Goal: Information Seeking & Learning: Find specific fact

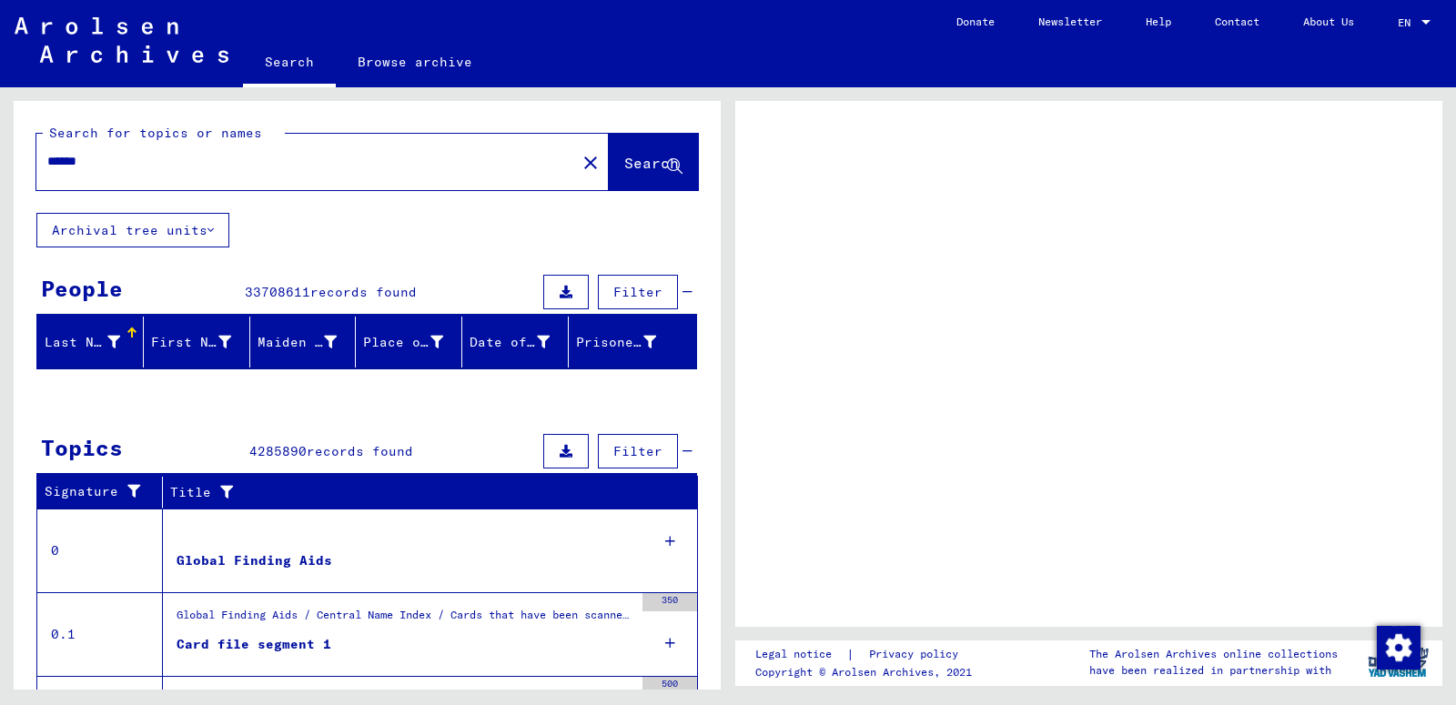
click at [624, 170] on span "Search" at bounding box center [651, 163] width 55 height 18
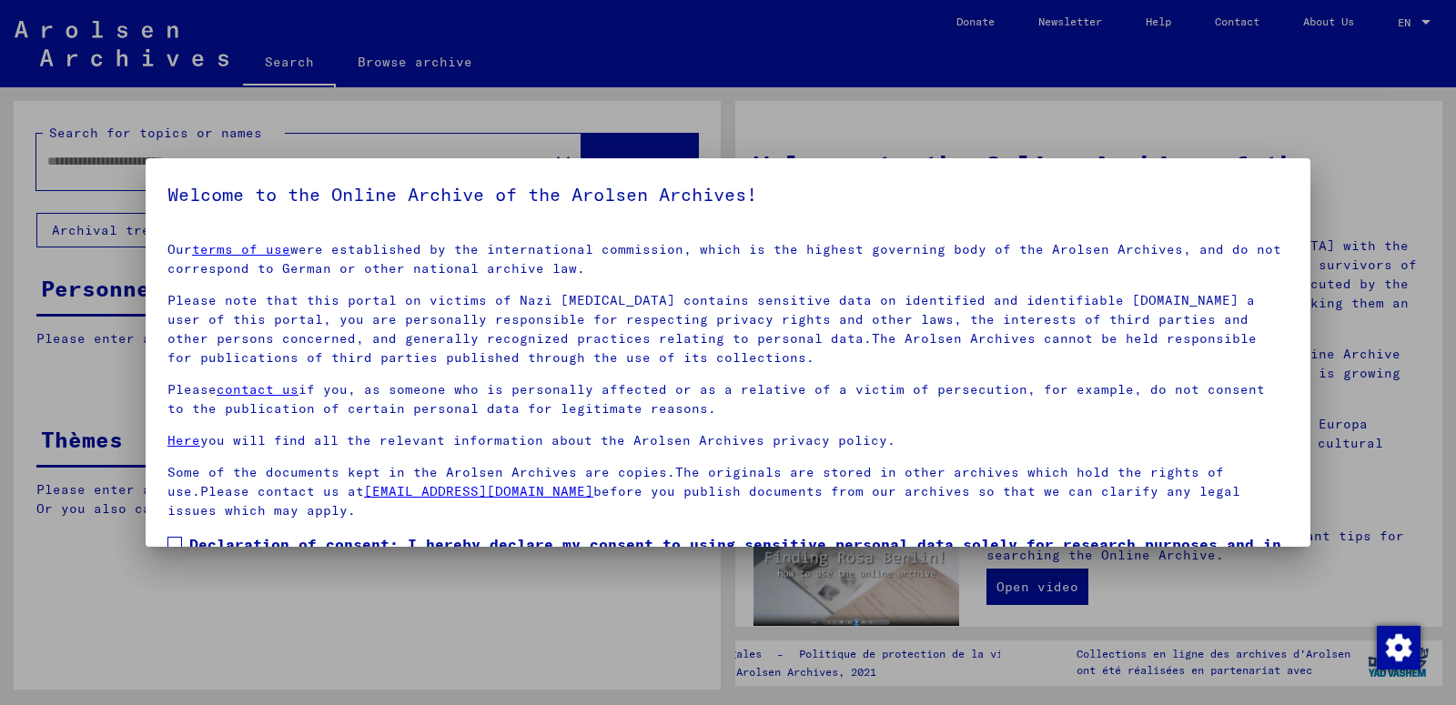
type input "******"
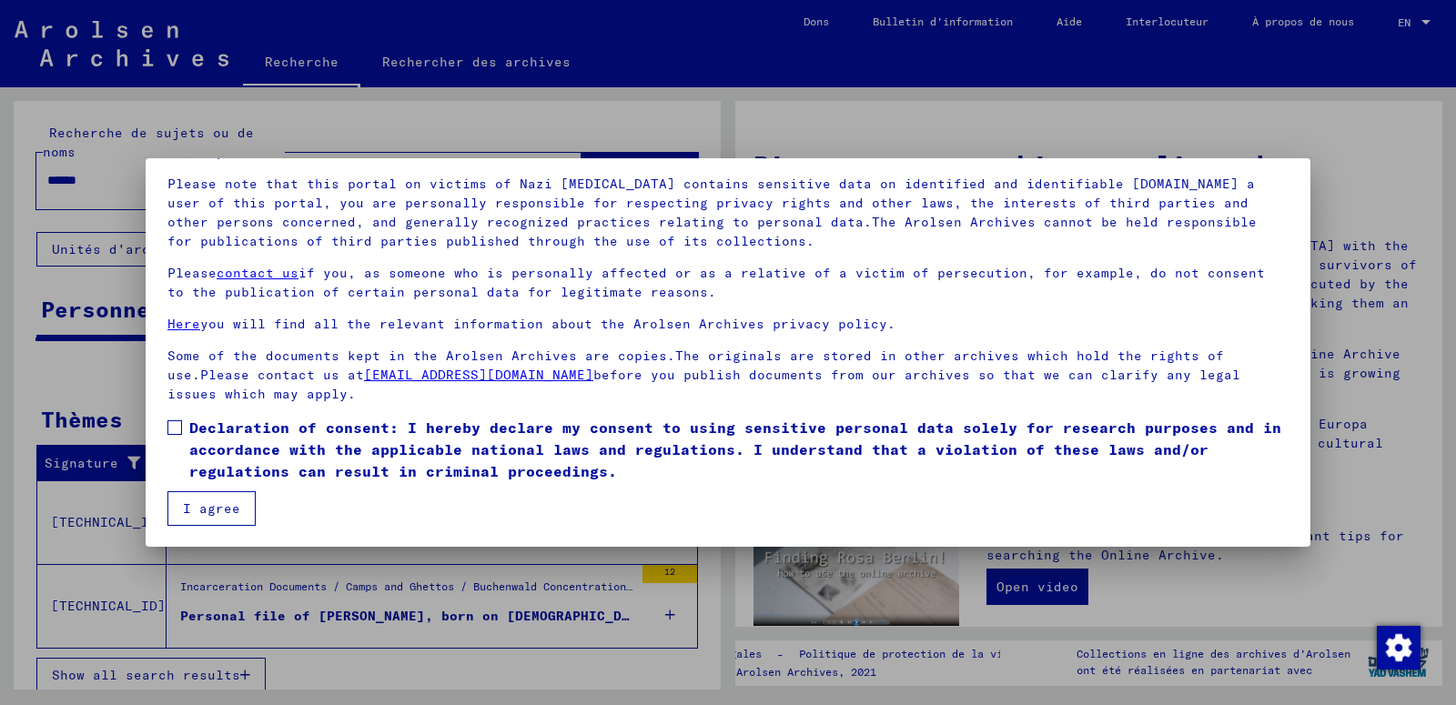
scroll to position [117, 0]
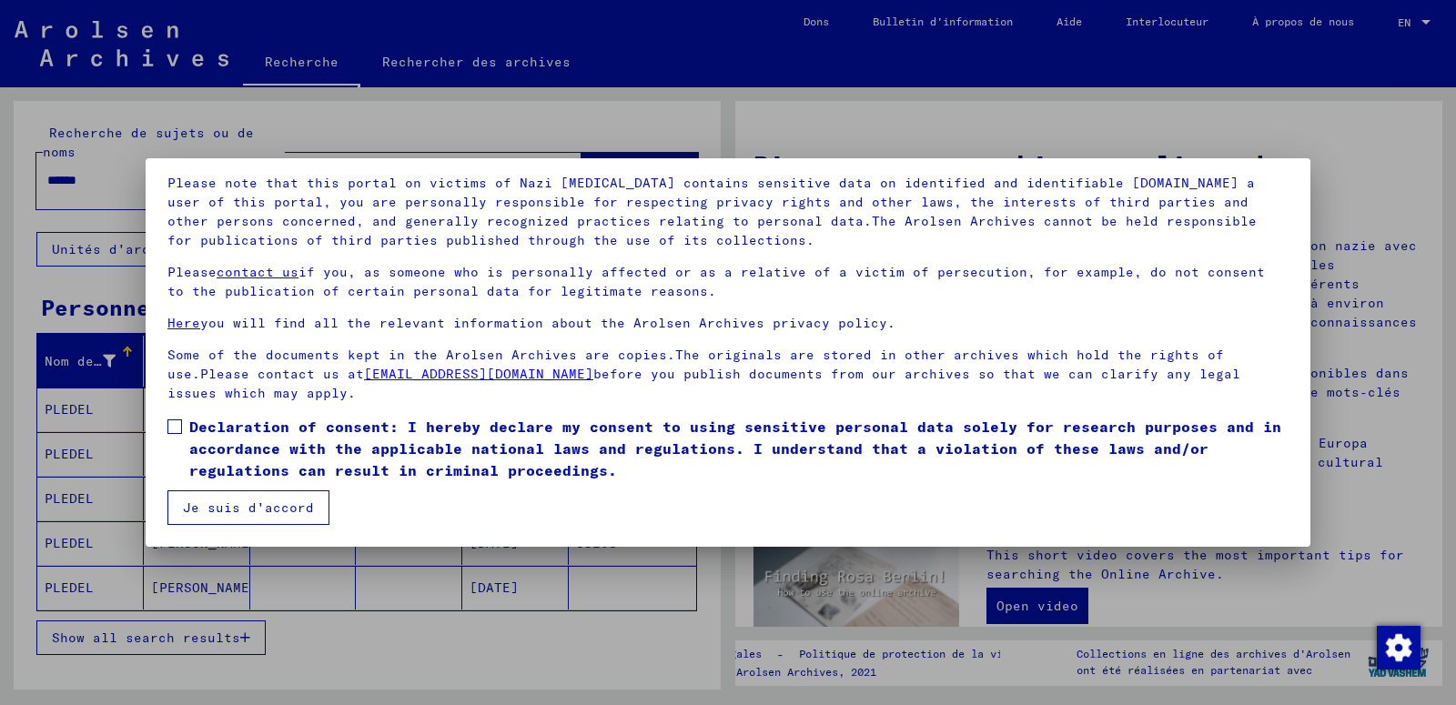
click at [170, 423] on span at bounding box center [174, 426] width 15 height 15
click at [208, 490] on mat-checkbox "Declaration of consent: I hereby declare my consent to using sensitive personal…" at bounding box center [727, 453] width 1121 height 75
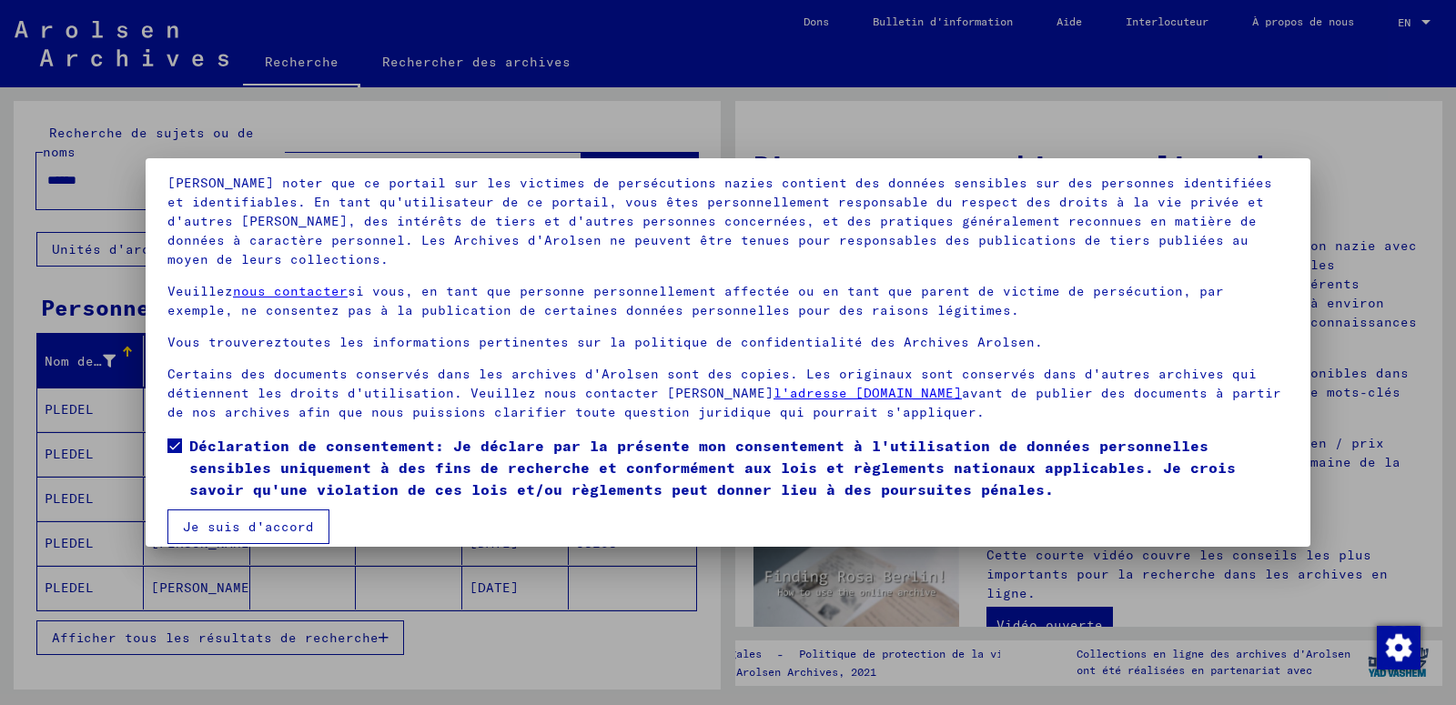
click at [217, 520] on button "Je suis d'accord" at bounding box center [248, 527] width 162 height 35
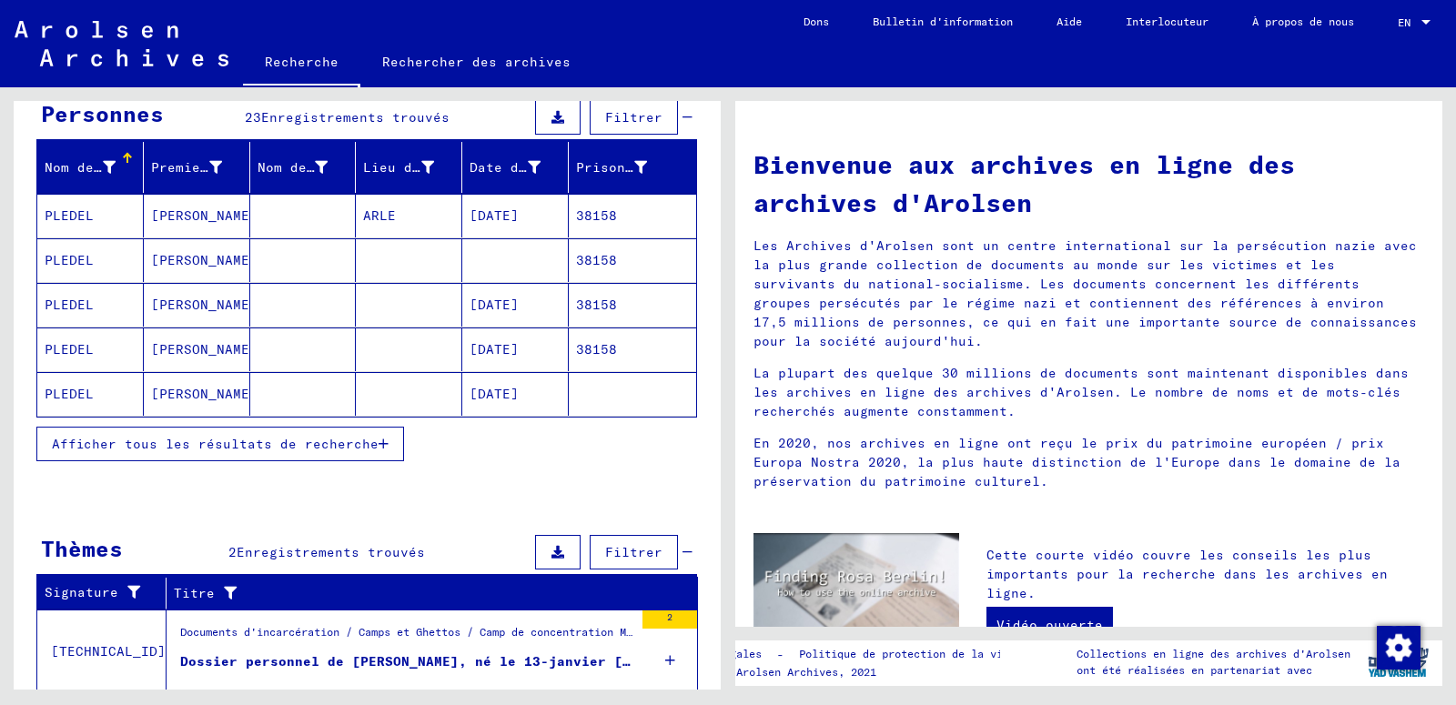
click at [385, 436] on button "Afficher tous les résultats de recherche" at bounding box center [220, 444] width 368 height 35
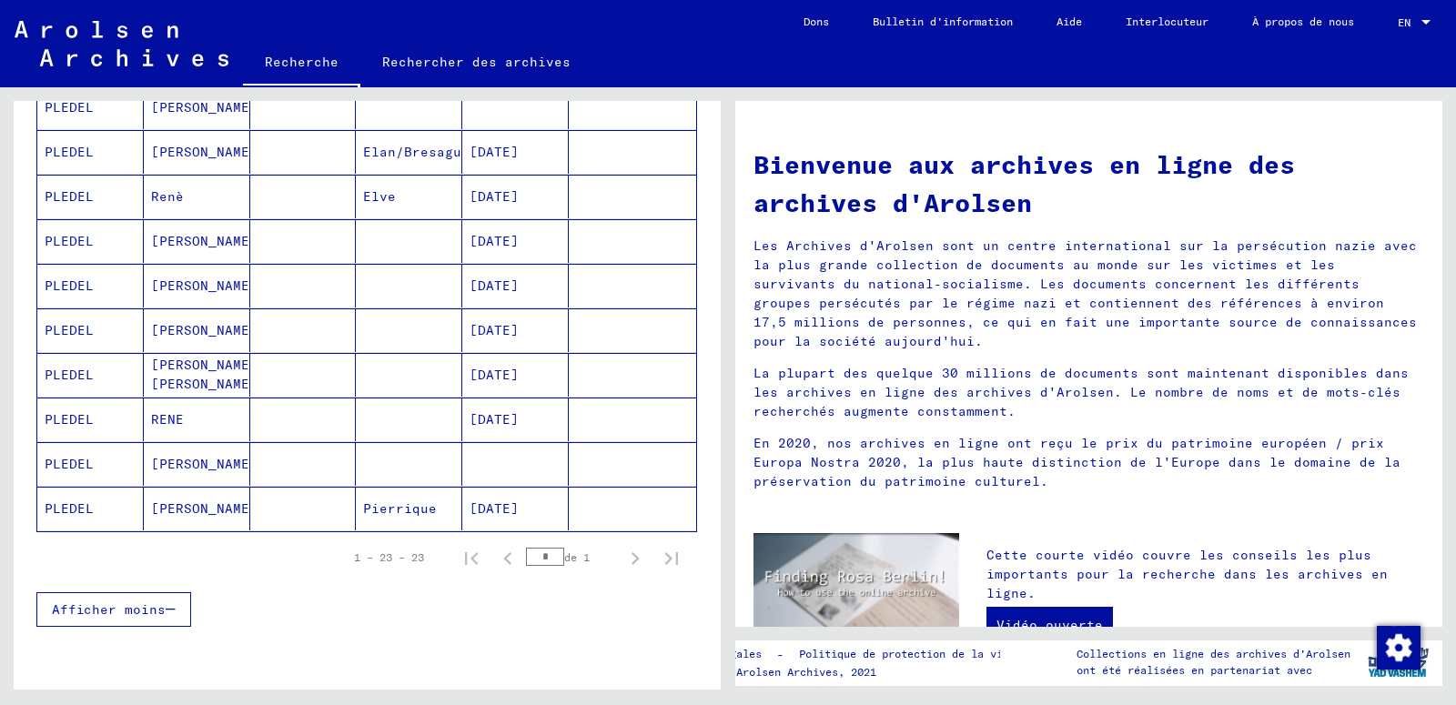
scroll to position [883, 0]
click at [576, 457] on mat-cell at bounding box center [632, 463] width 127 height 44
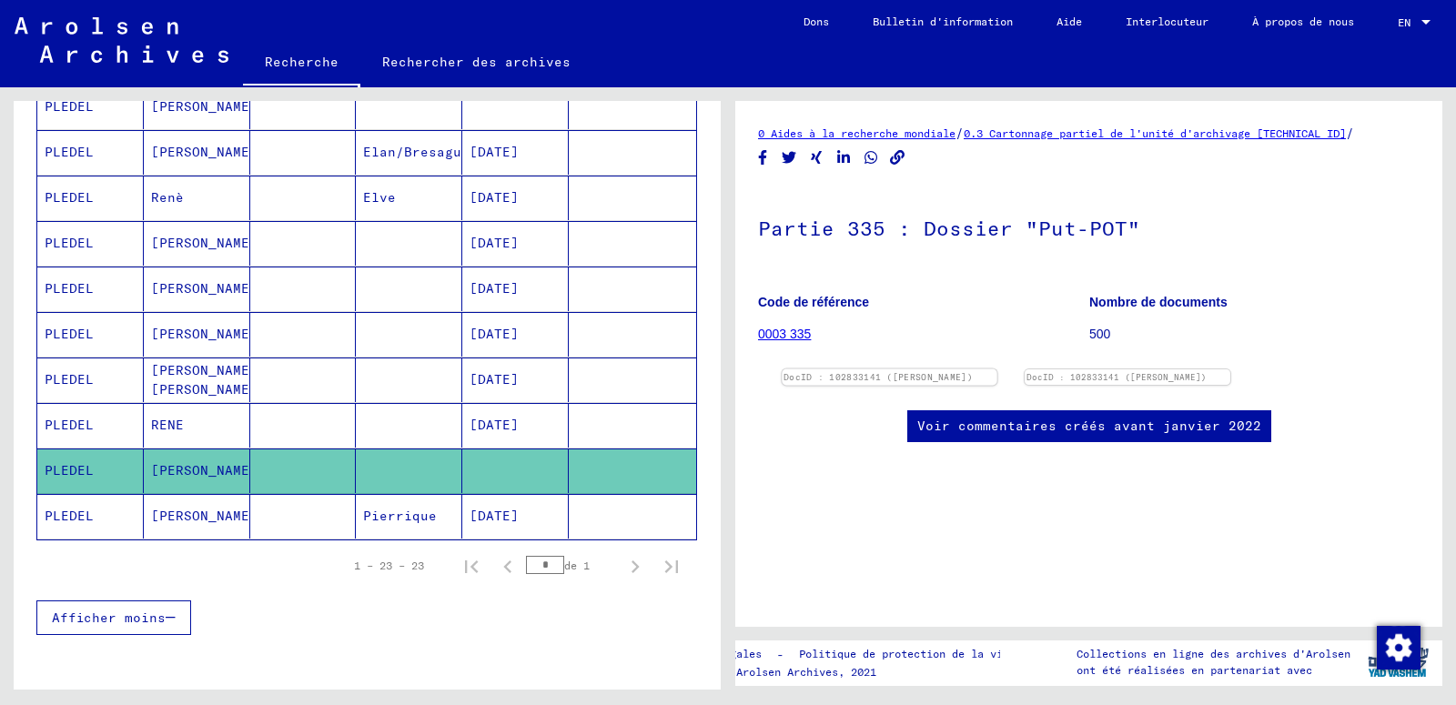
scroll to position [196, 0]
click at [908, 369] on img at bounding box center [890, 369] width 216 height 0
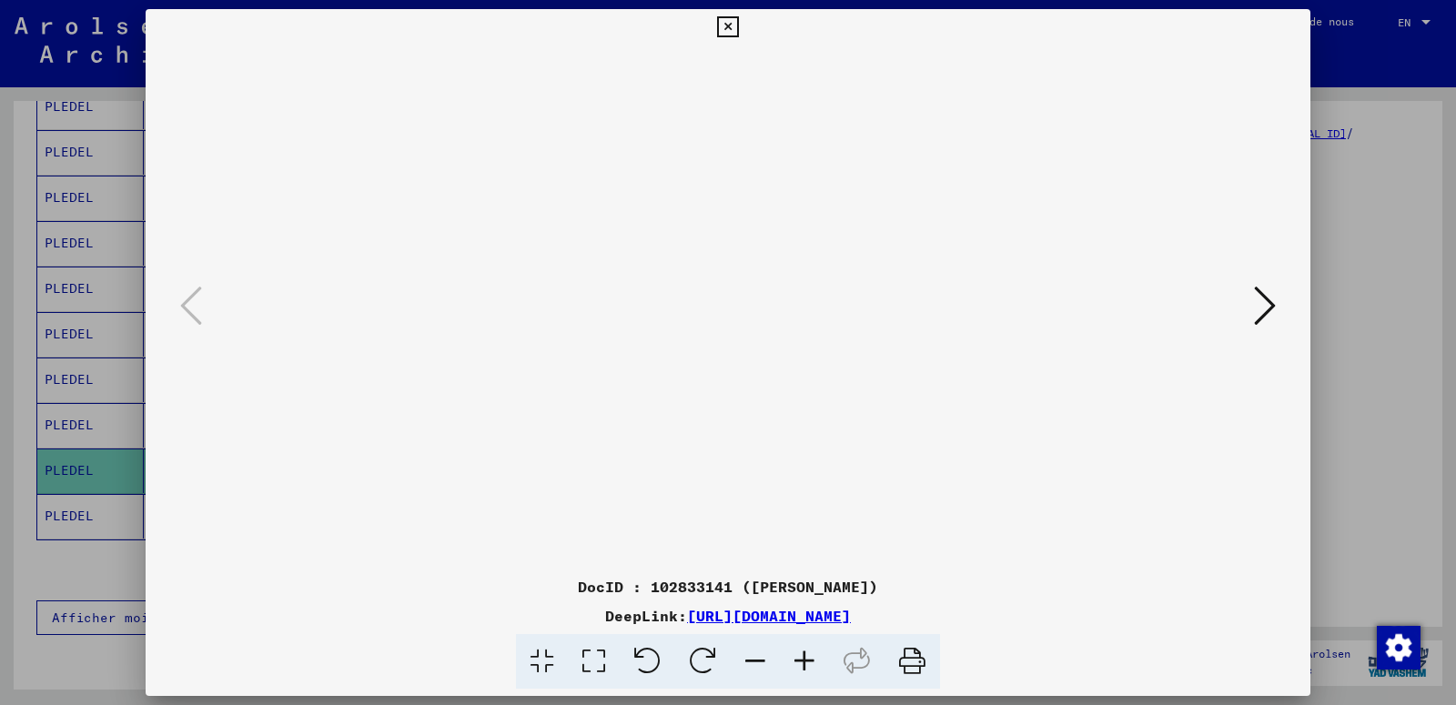
click at [851, 619] on link "[URL][DOMAIN_NAME]" at bounding box center [769, 616] width 164 height 18
click at [1270, 313] on icon at bounding box center [1265, 306] width 22 height 44
click at [738, 29] on icon at bounding box center [727, 27] width 21 height 22
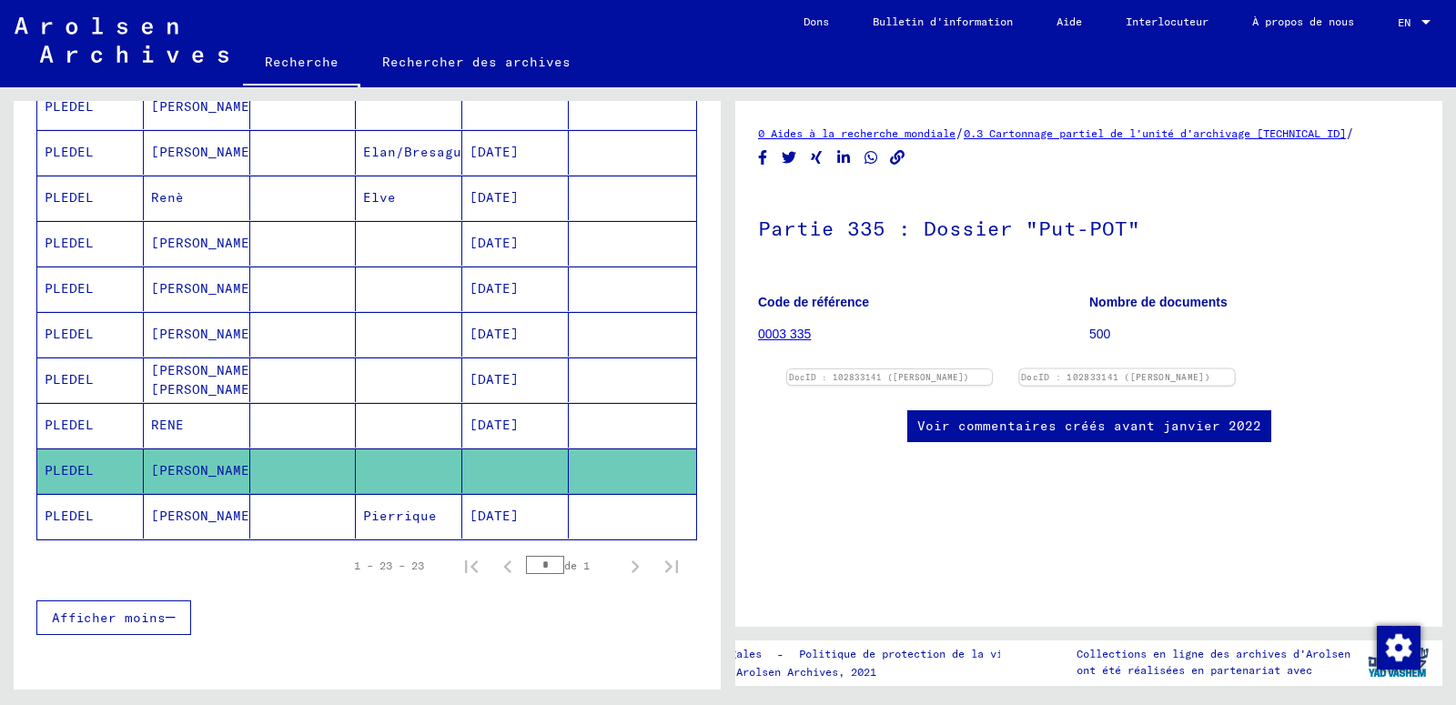
click at [1197, 369] on img at bounding box center [1128, 369] width 216 height 0
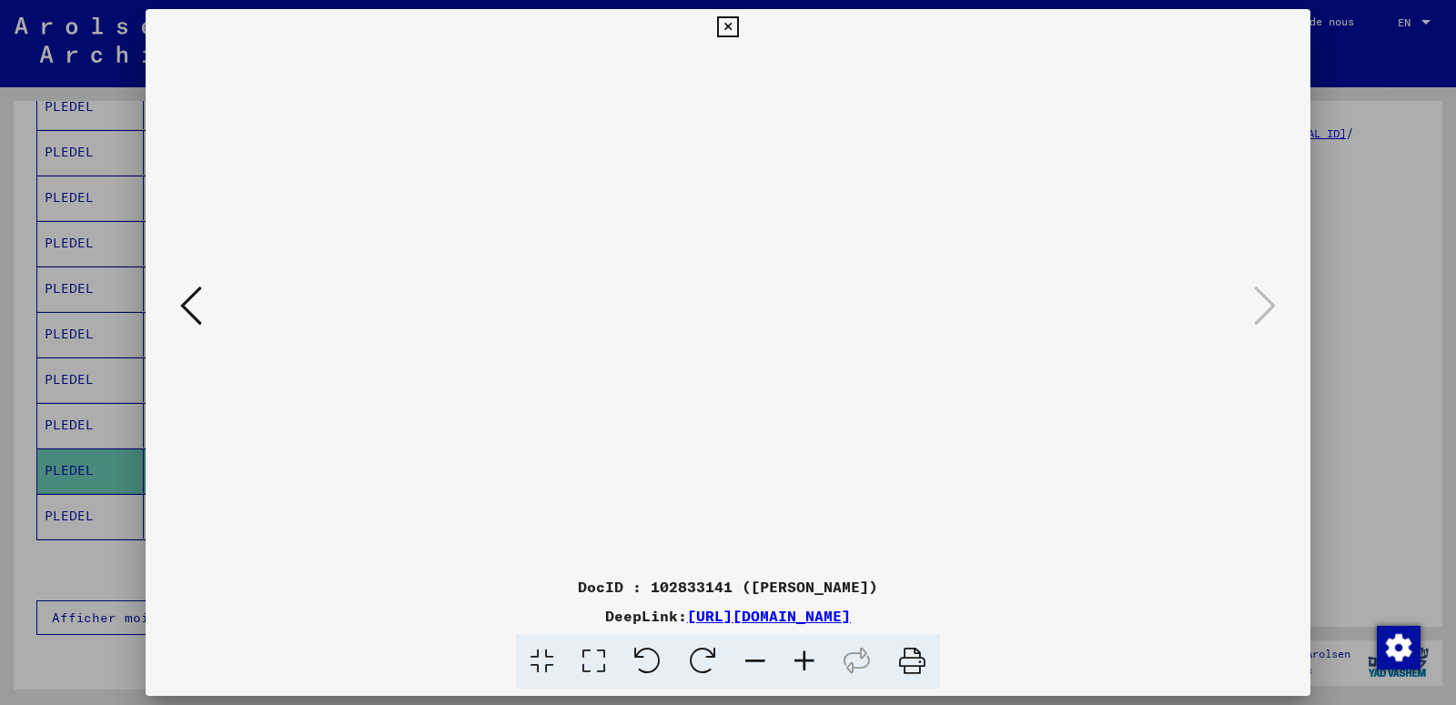
click at [738, 24] on icon at bounding box center [727, 27] width 21 height 22
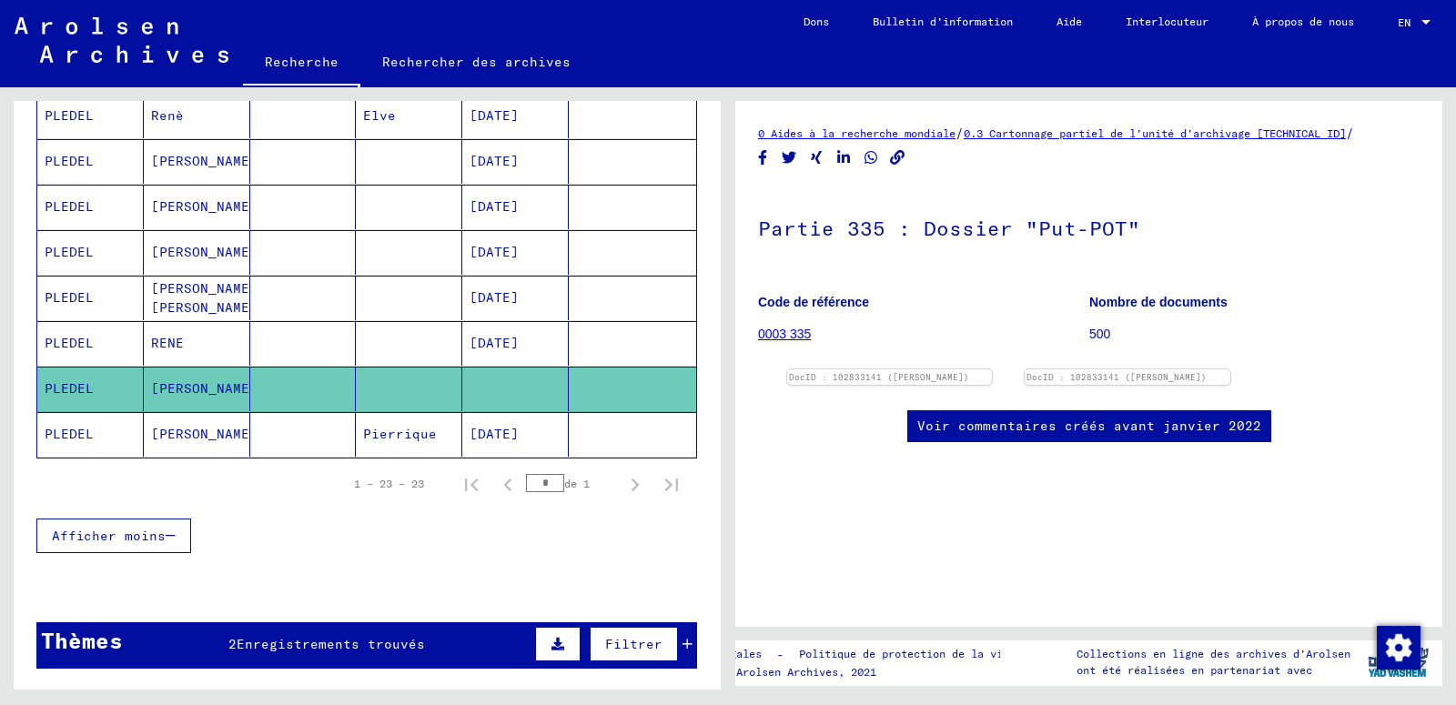
scroll to position [1196, 0]
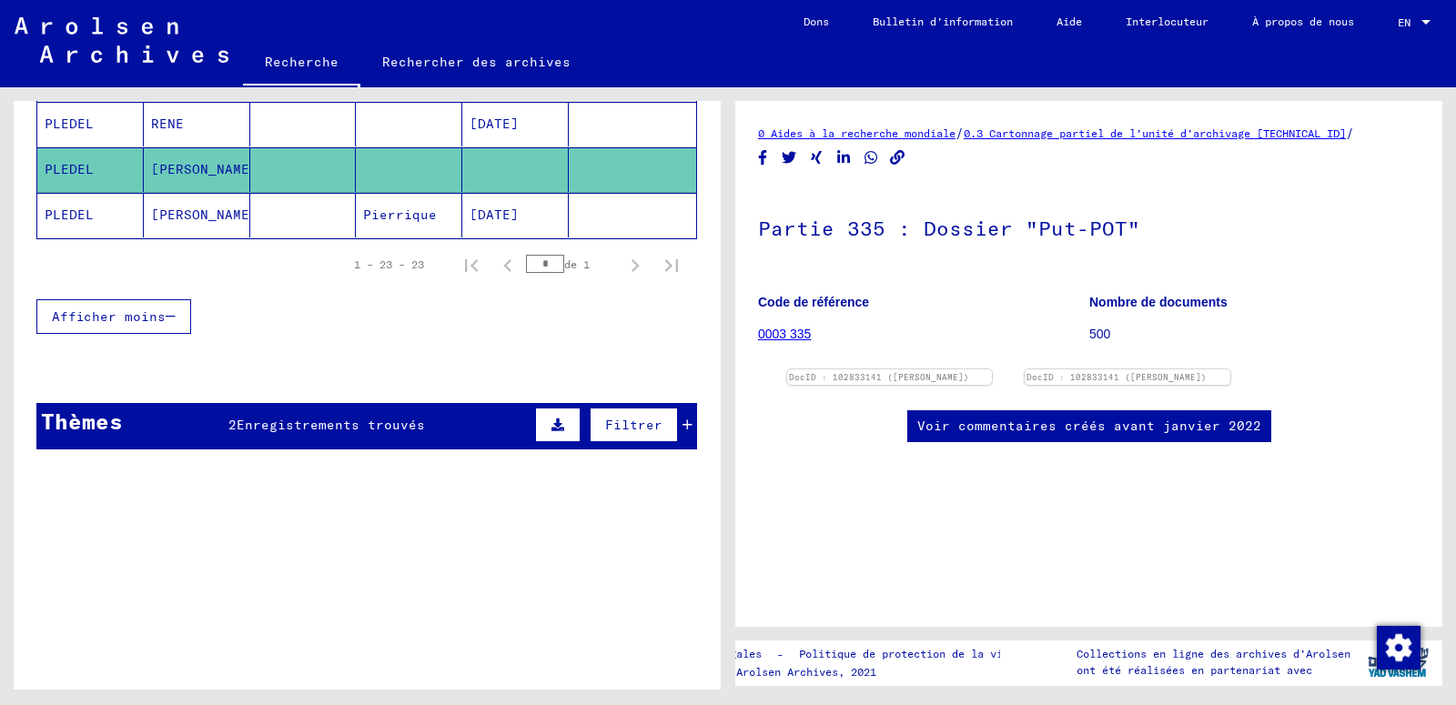
click at [369, 425] on span "Enregistrements trouvés" at bounding box center [331, 425] width 188 height 16
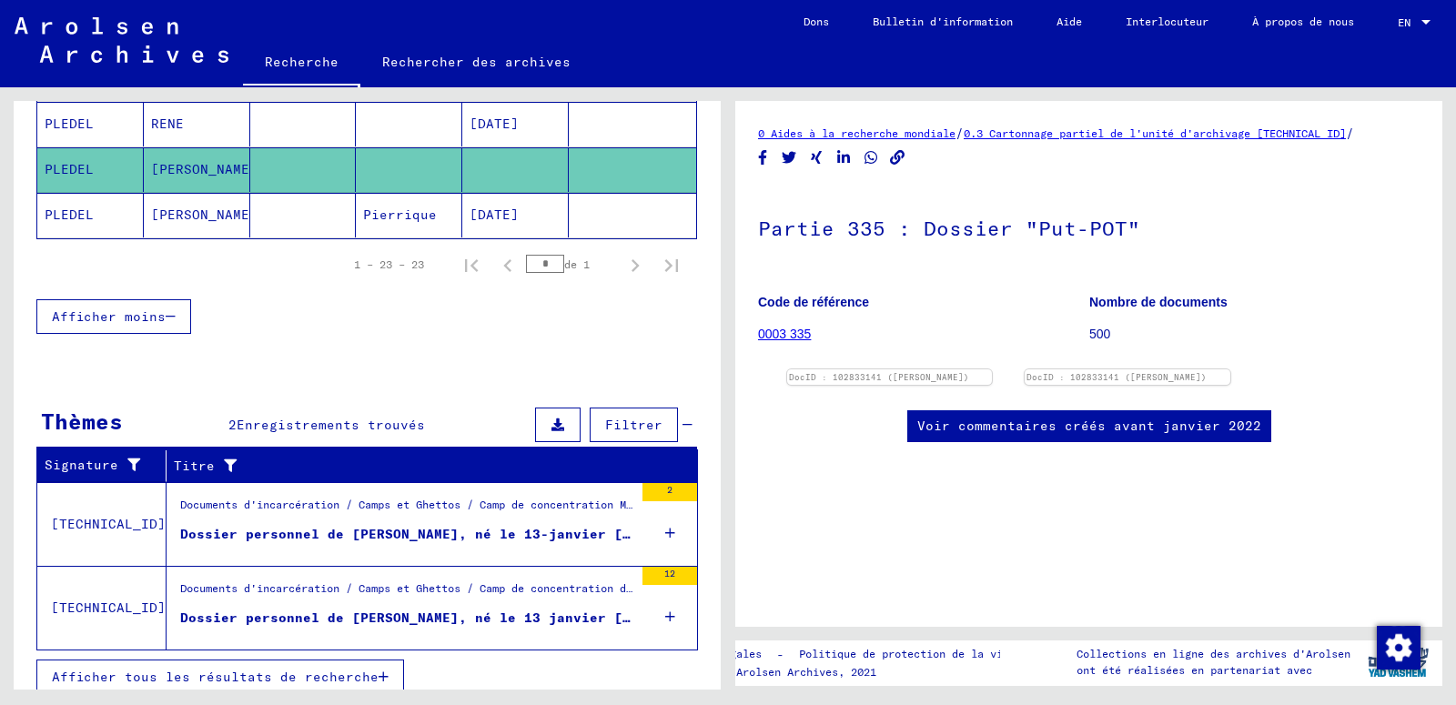
scroll to position [1210, 0]
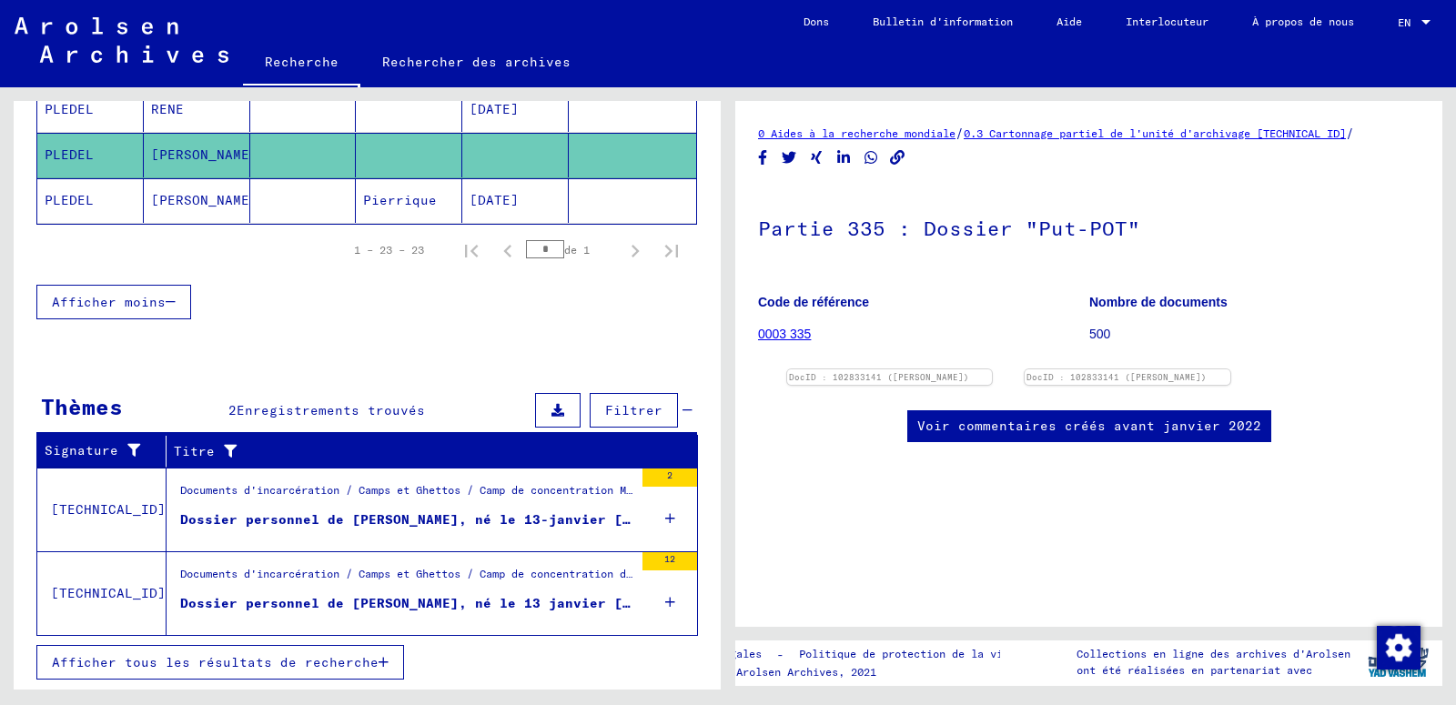
click at [501, 521] on div "Dossier personnel de [PERSON_NAME], né le 13-janvier [DEMOGRAPHIC_DATA], né à […" at bounding box center [406, 519] width 453 height 19
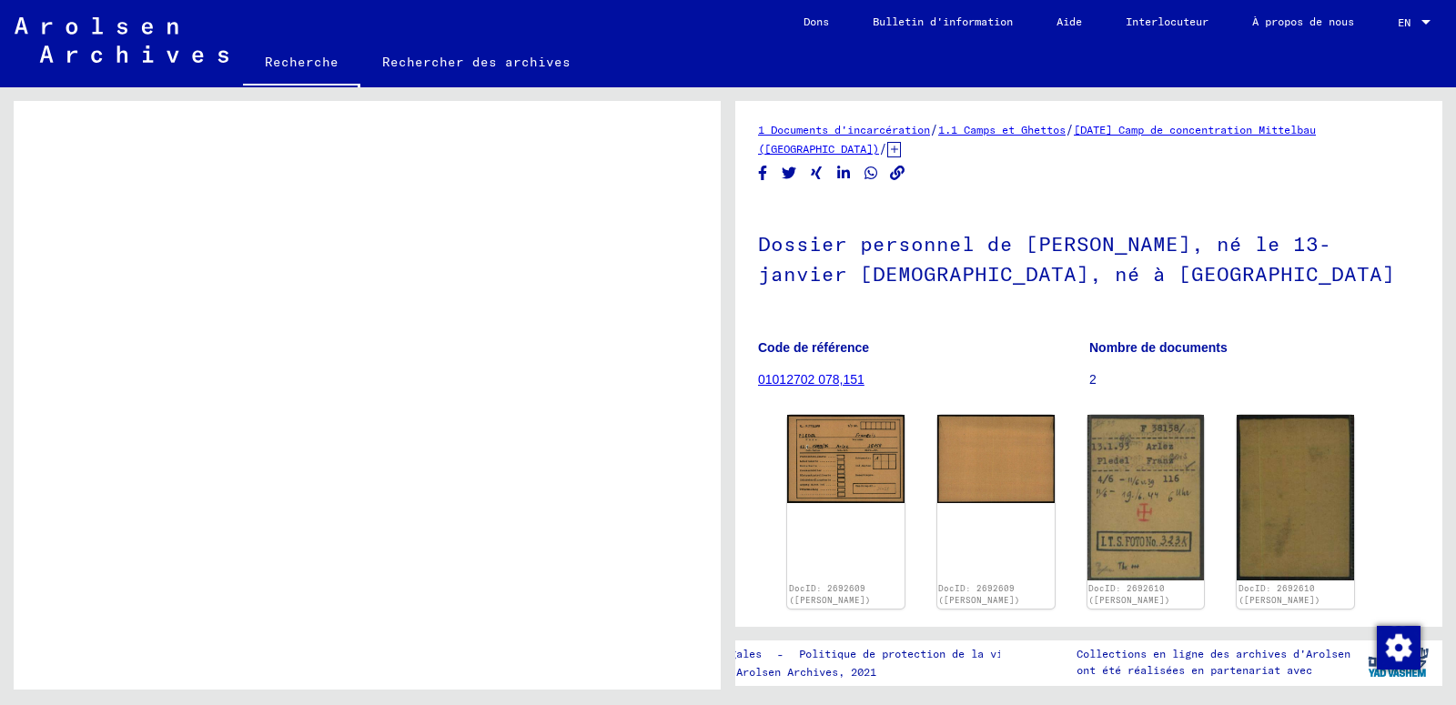
scroll to position [834, 0]
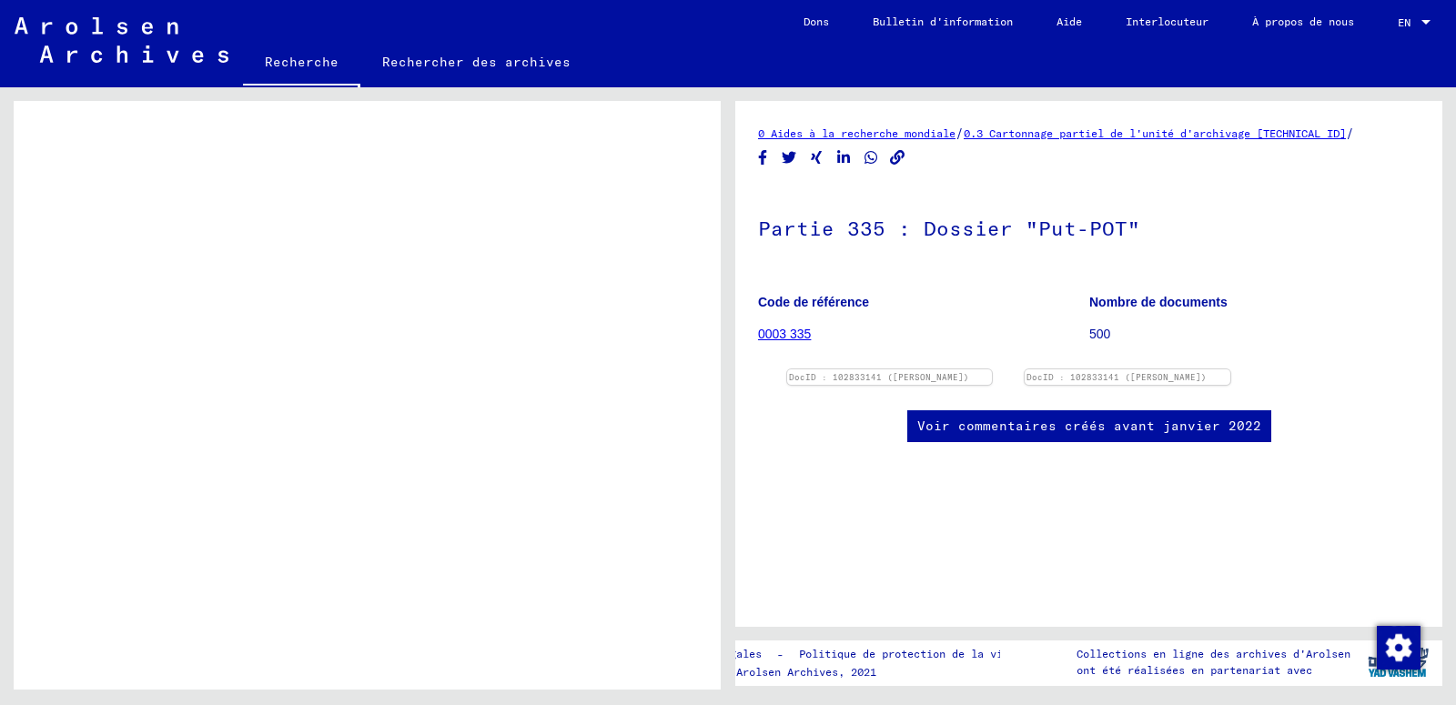
scroll to position [2, 0]
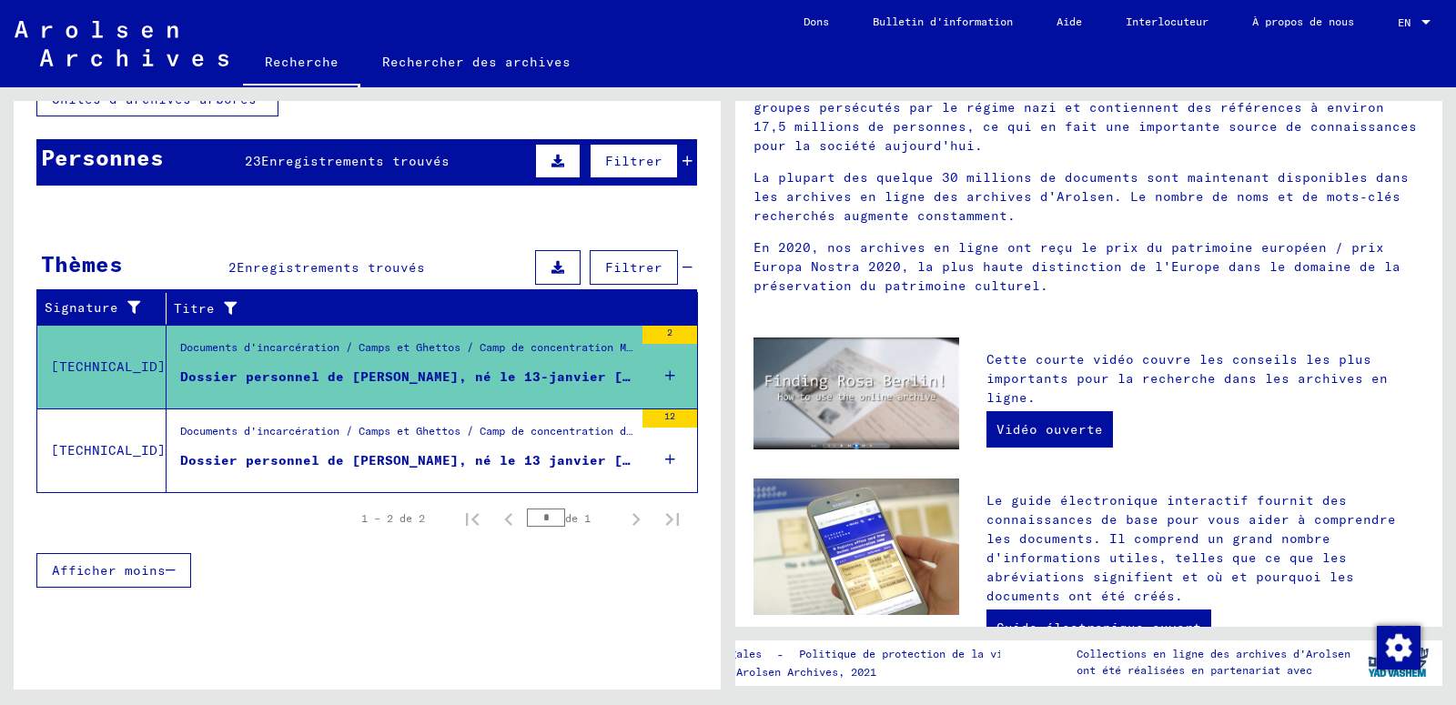
scroll to position [149, 0]
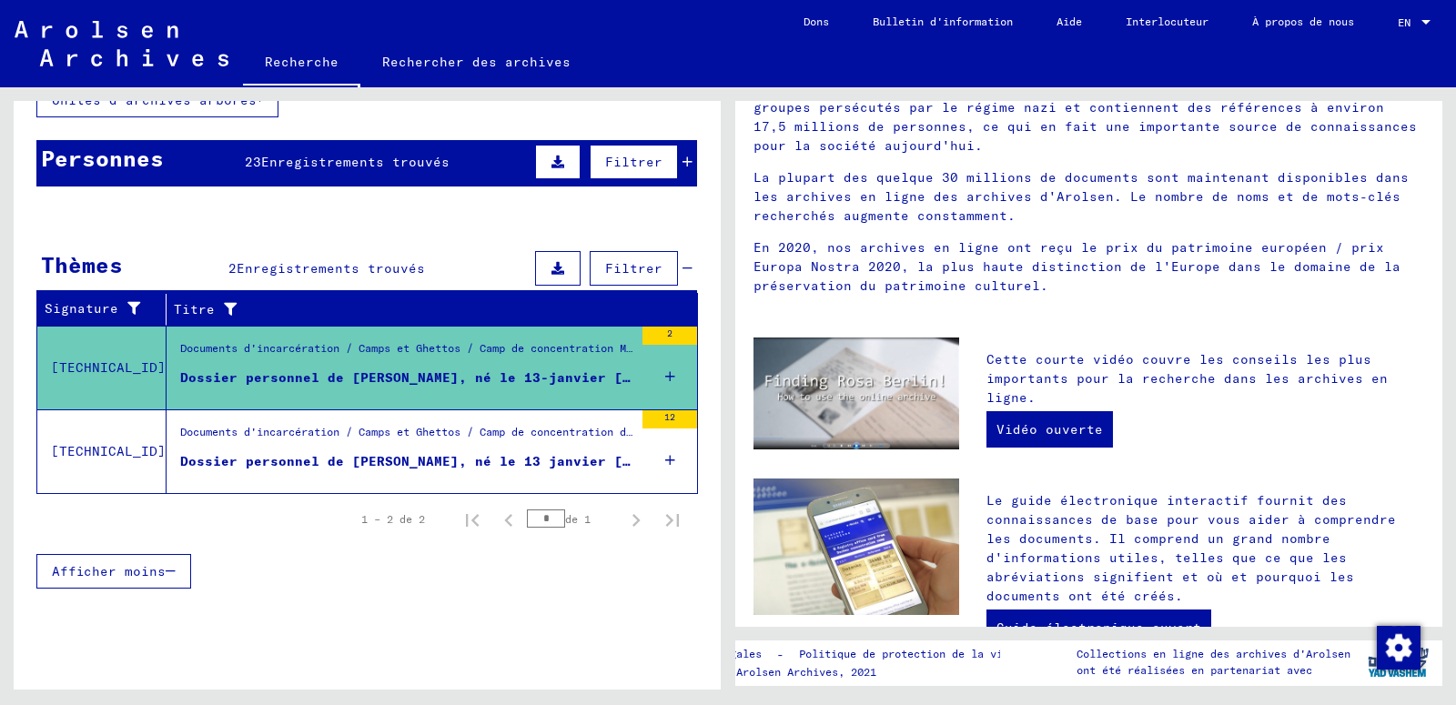
click at [375, 460] on div "Dossier personnel de [PERSON_NAME], né le 13 janvier [DEMOGRAPHIC_DATA]" at bounding box center [406, 461] width 453 height 19
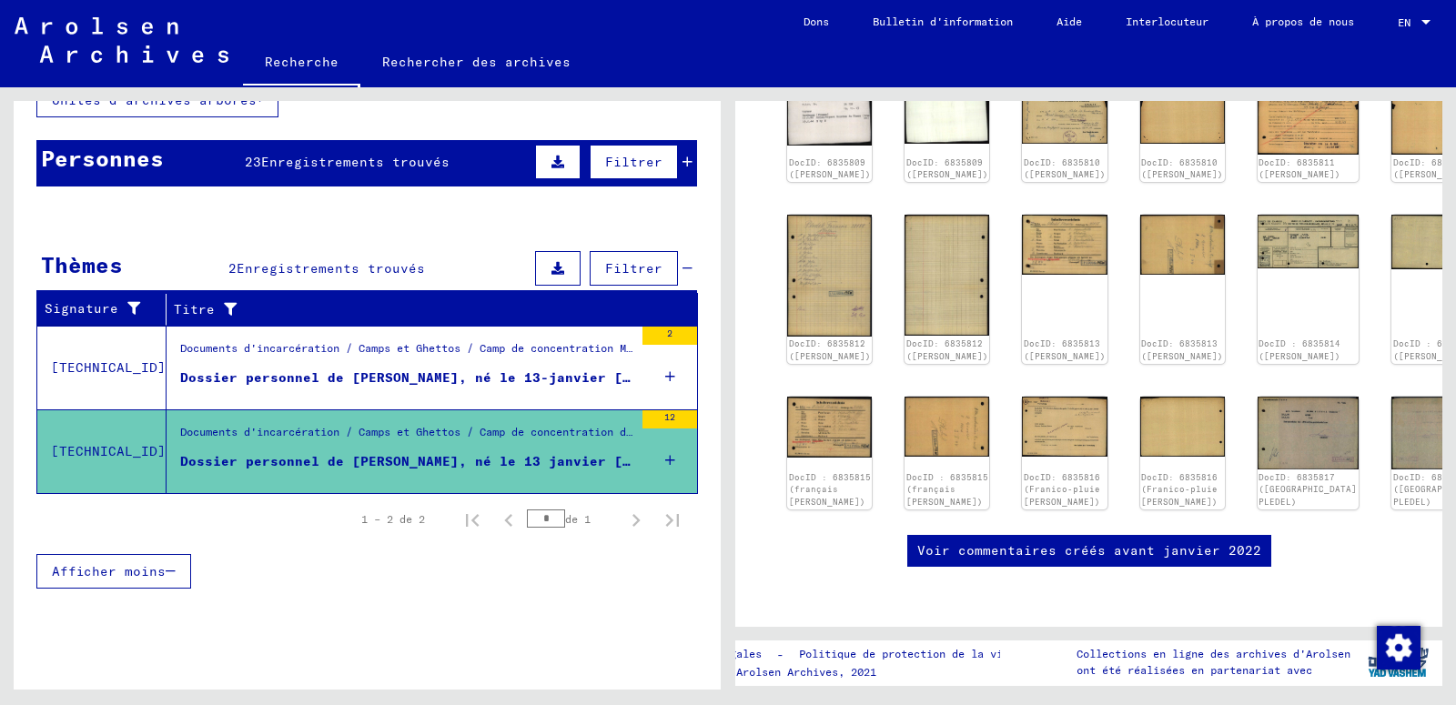
scroll to position [682, 0]
click at [652, 376] on mat-cell "38158" at bounding box center [632, 397] width 127 height 45
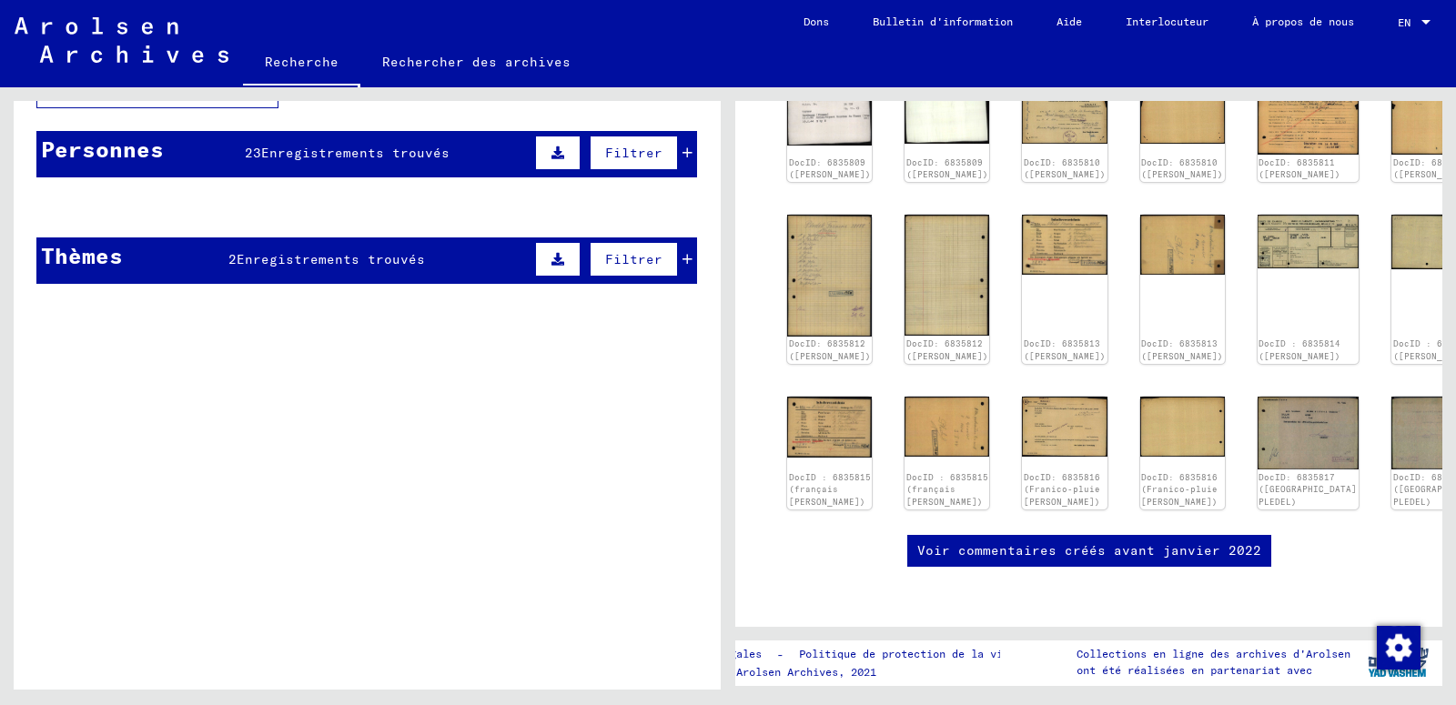
scroll to position [157, 0]
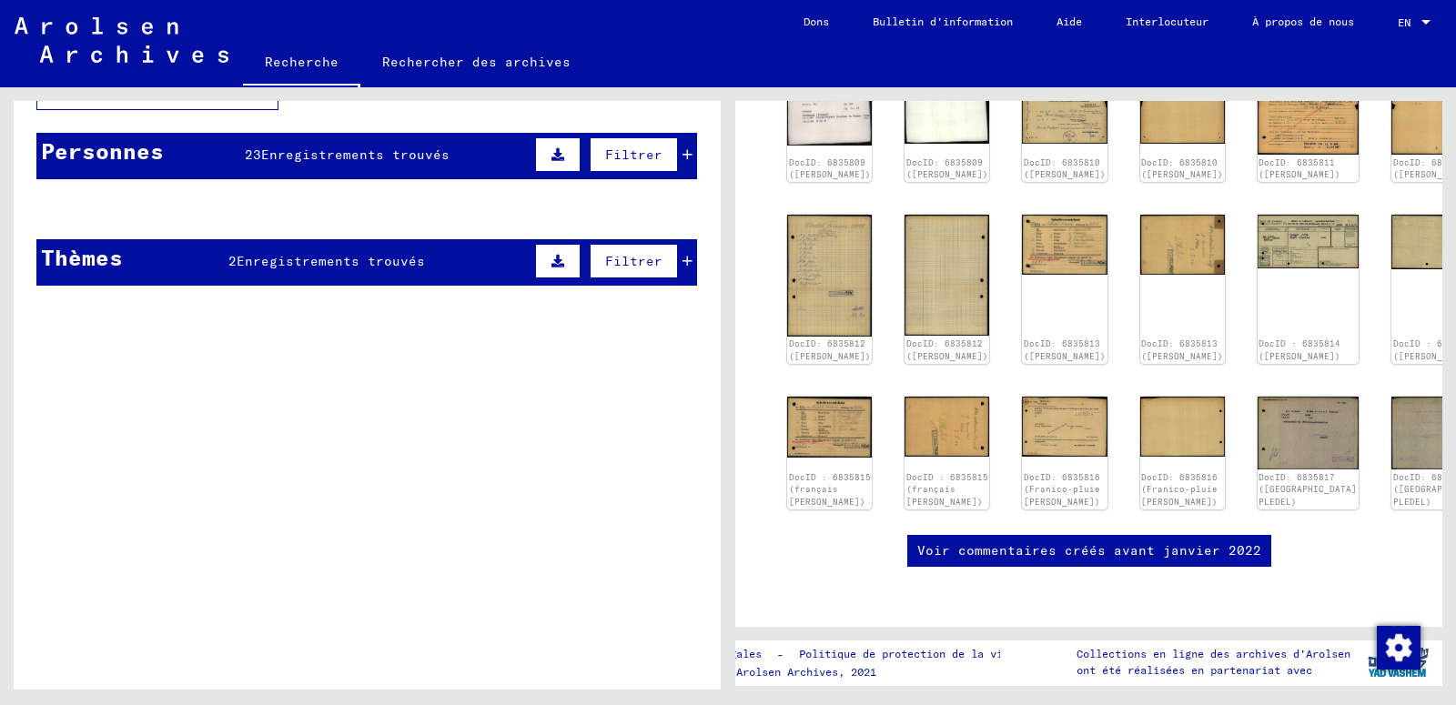
click at [670, 259] on mat-cell "38158" at bounding box center [632, 253] width 127 height 45
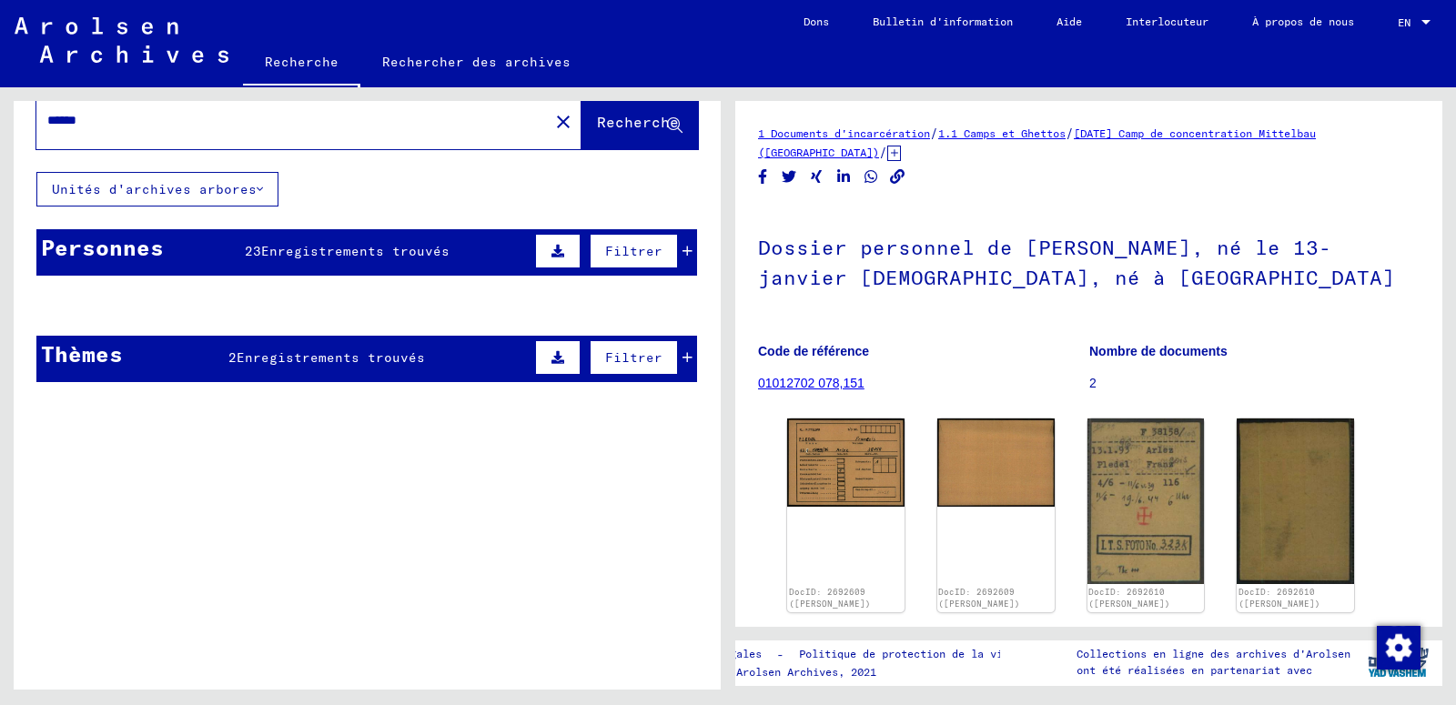
scroll to position [59, 0]
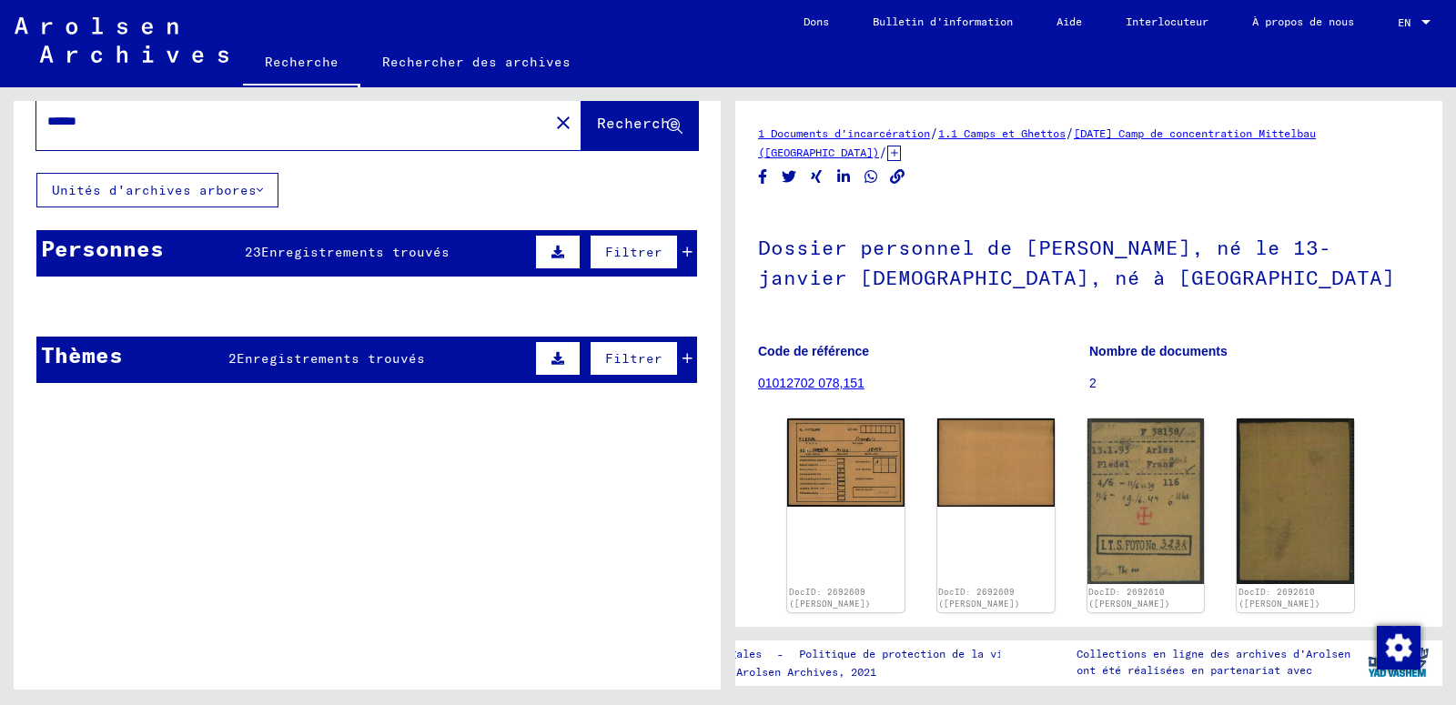
click at [682, 250] on icon at bounding box center [687, 252] width 10 height 13
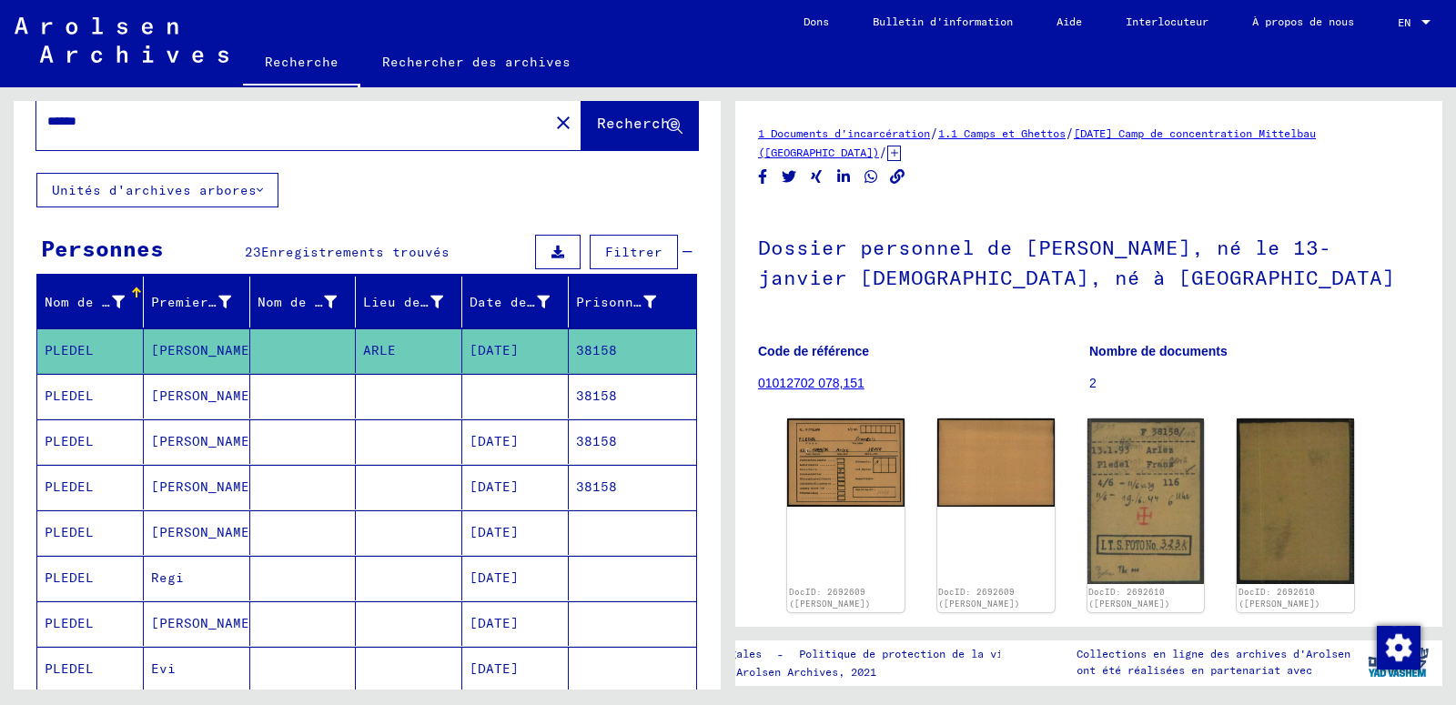
click at [552, 257] on button at bounding box center [557, 252] width 45 height 35
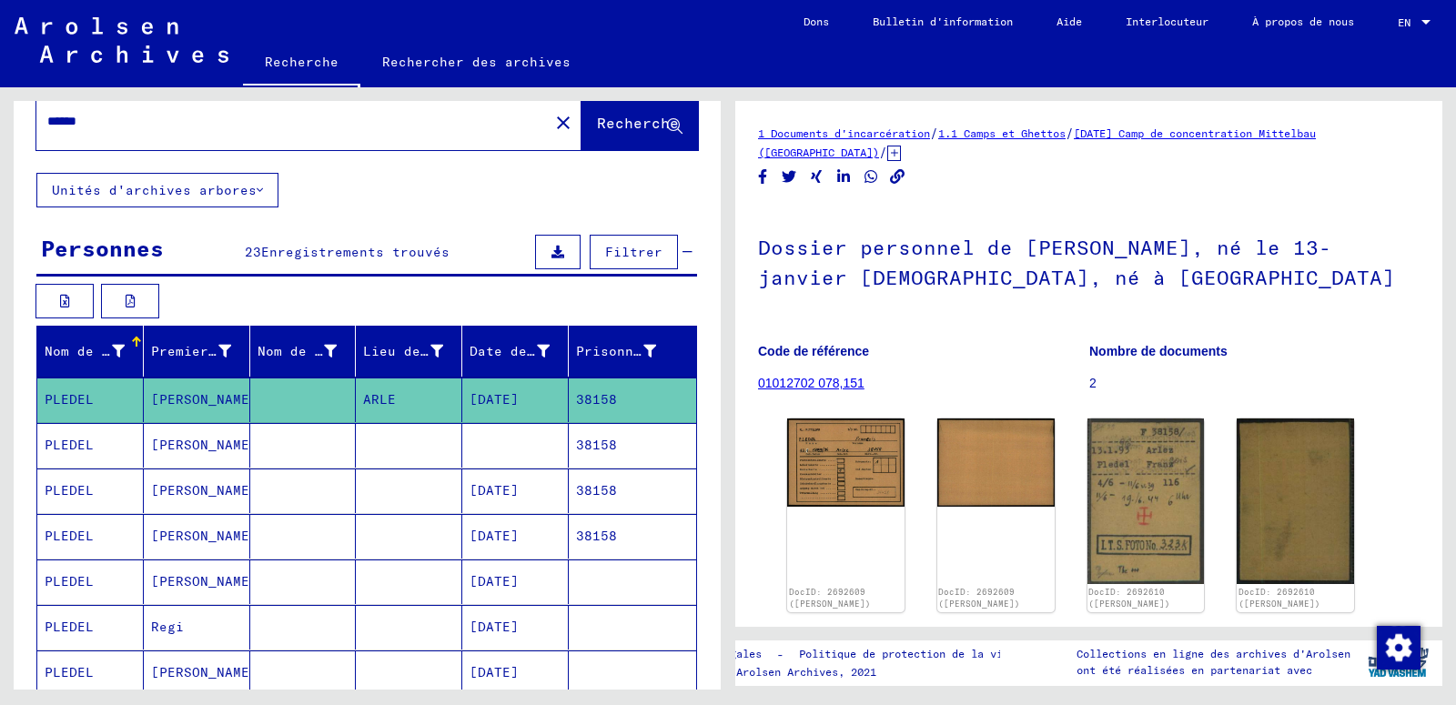
click at [610, 258] on span "Filtrer" at bounding box center [633, 252] width 57 height 16
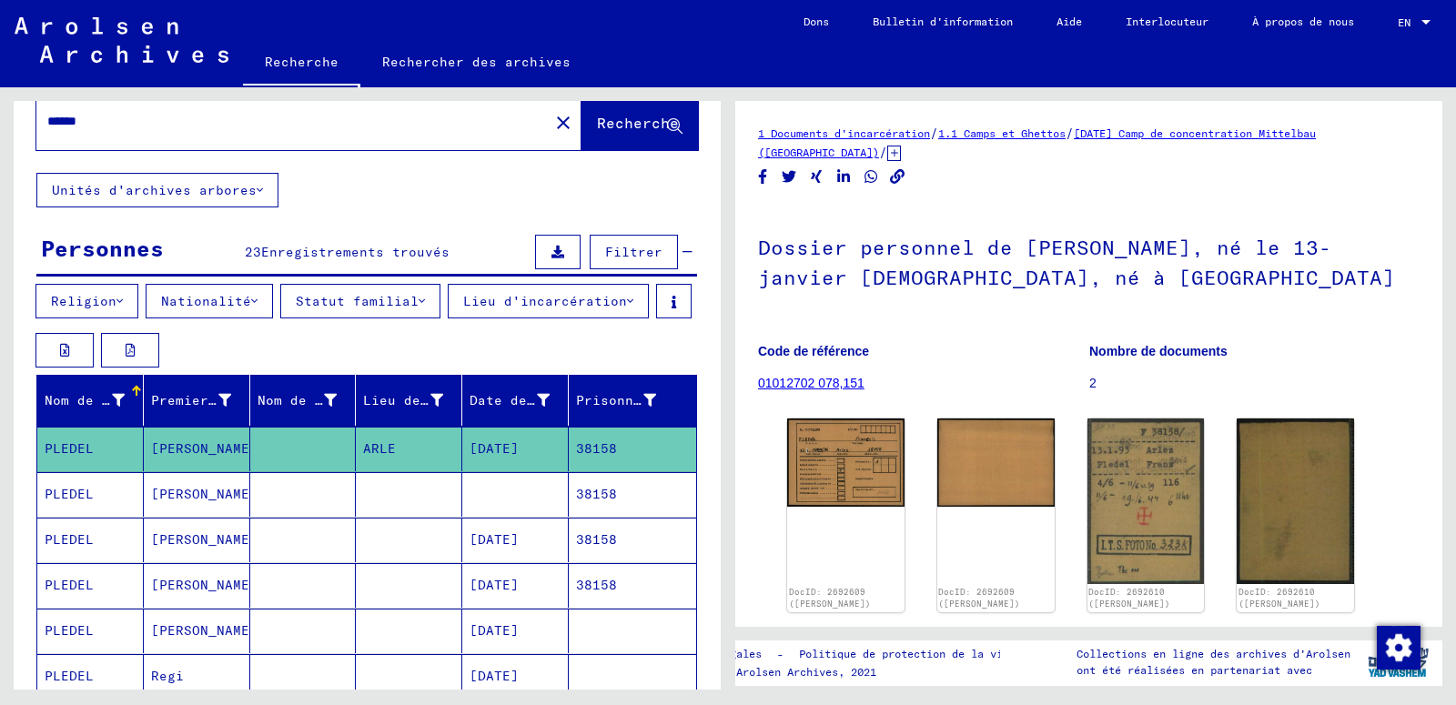
click at [370, 299] on button "Statut familial" at bounding box center [360, 301] width 160 height 35
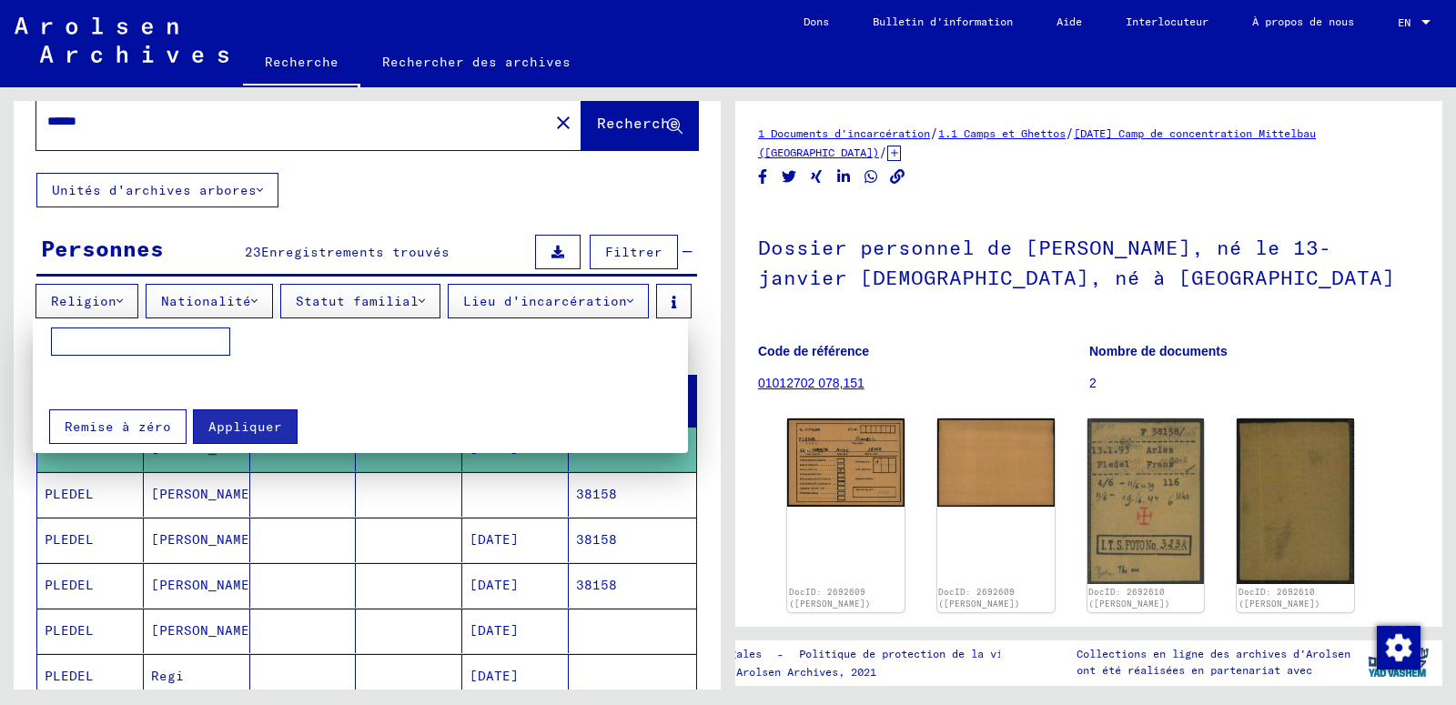
click at [226, 298] on div at bounding box center [728, 352] width 1456 height 705
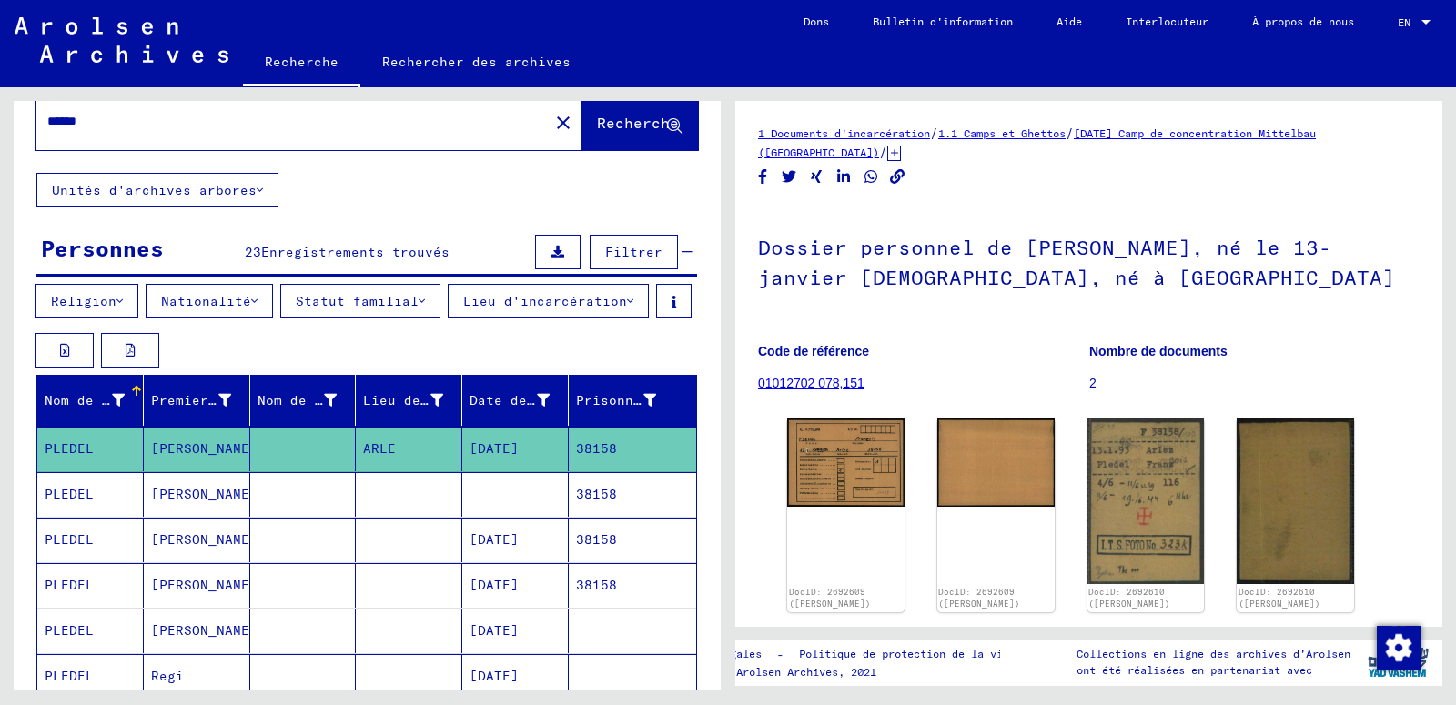
click at [1262, 134] on link "[DATE] Camp de concentration Mittelbau ([GEOGRAPHIC_DATA])" at bounding box center [1037, 142] width 558 height 33
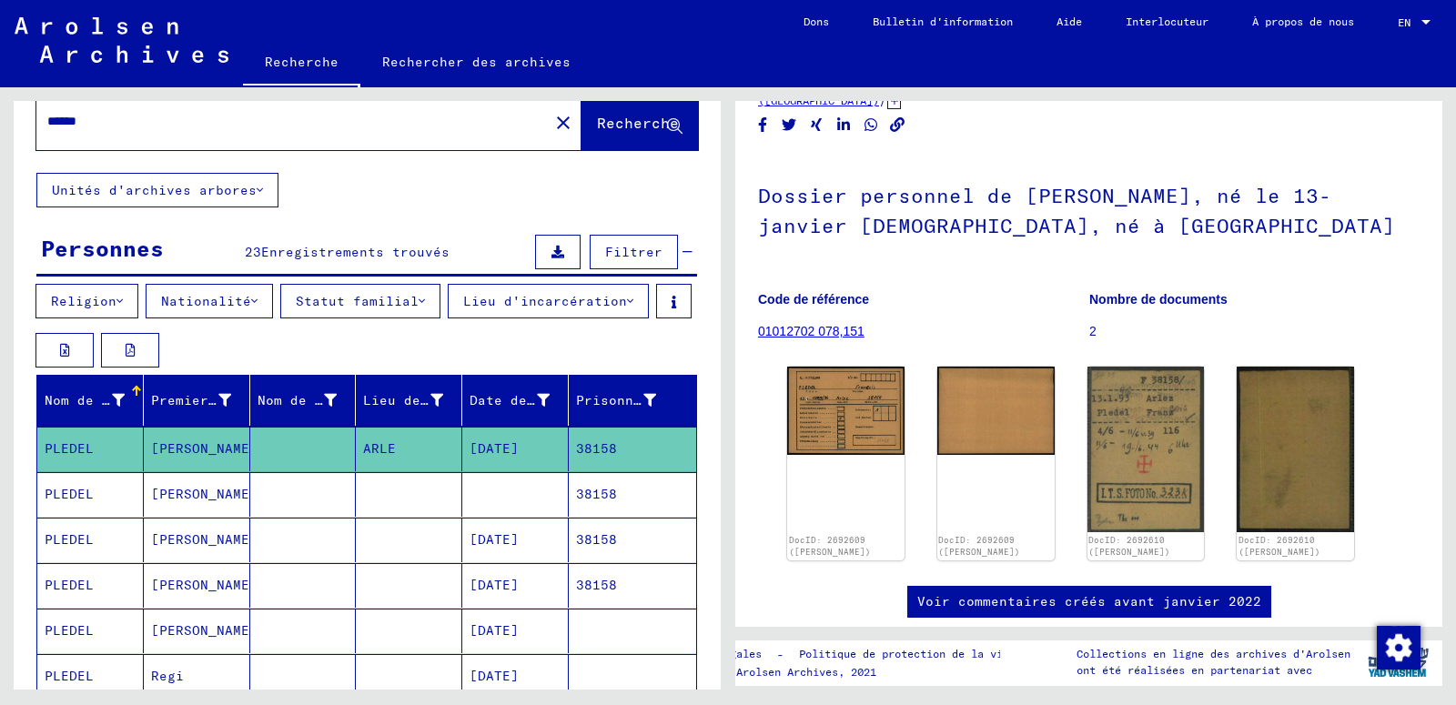
scroll to position [0, 0]
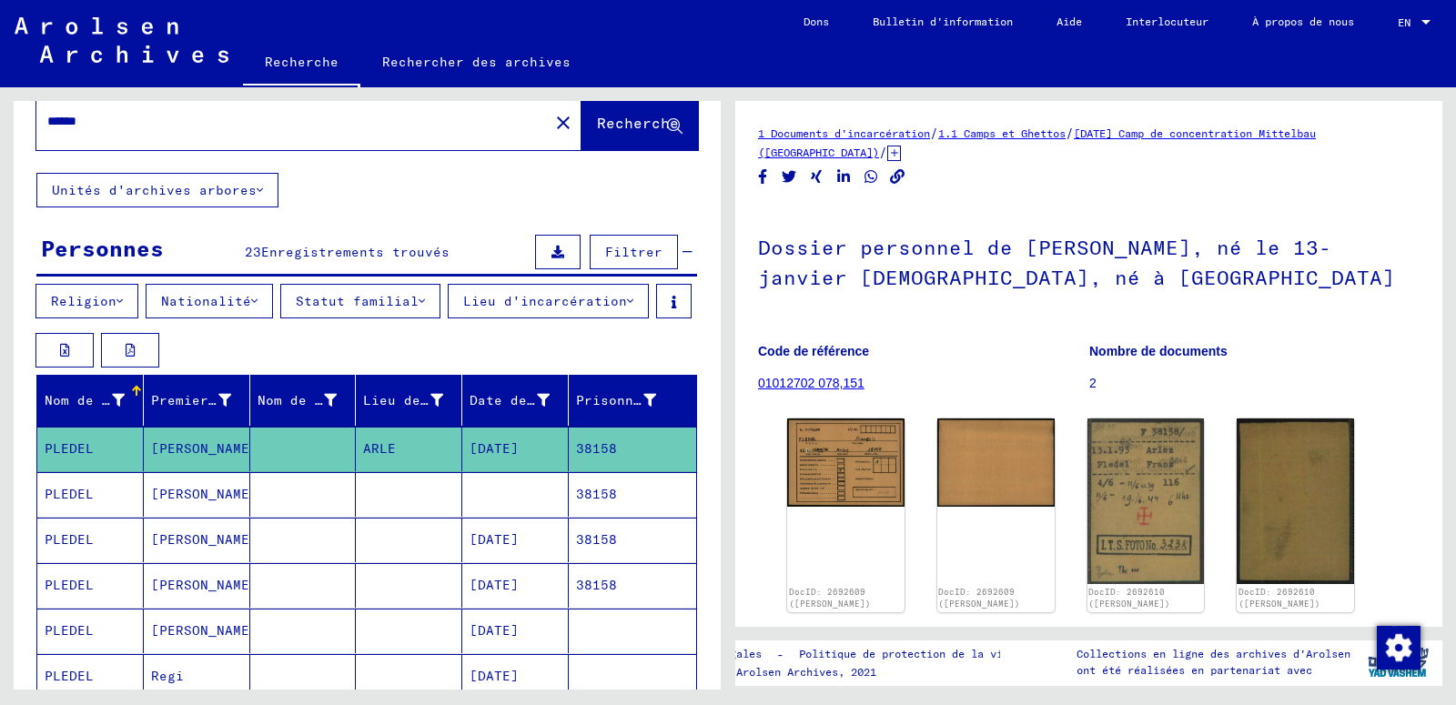
click at [887, 154] on icon at bounding box center [894, 153] width 14 height 15
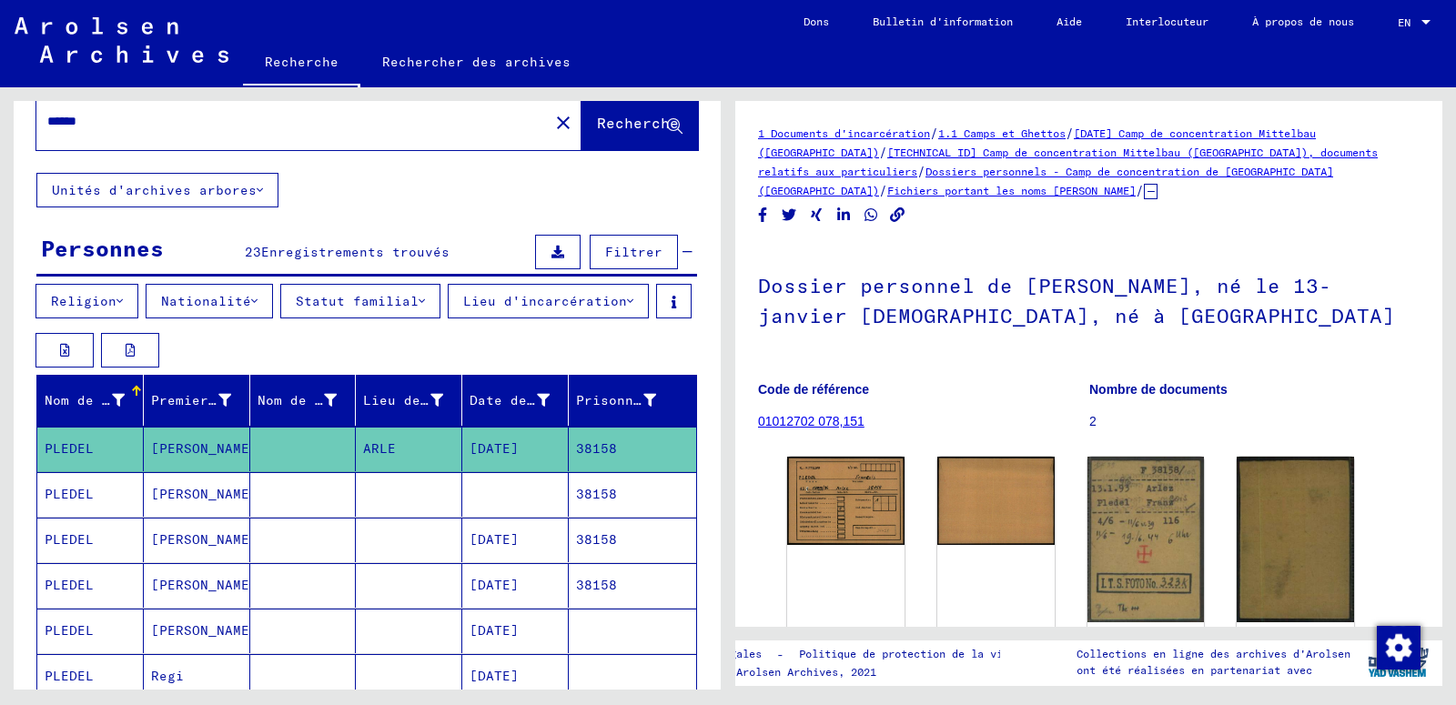
click at [866, 172] on link "Dossiers personnels - Camp de concentration de [GEOGRAPHIC_DATA] ([GEOGRAPHIC_D…" at bounding box center [1045, 181] width 575 height 33
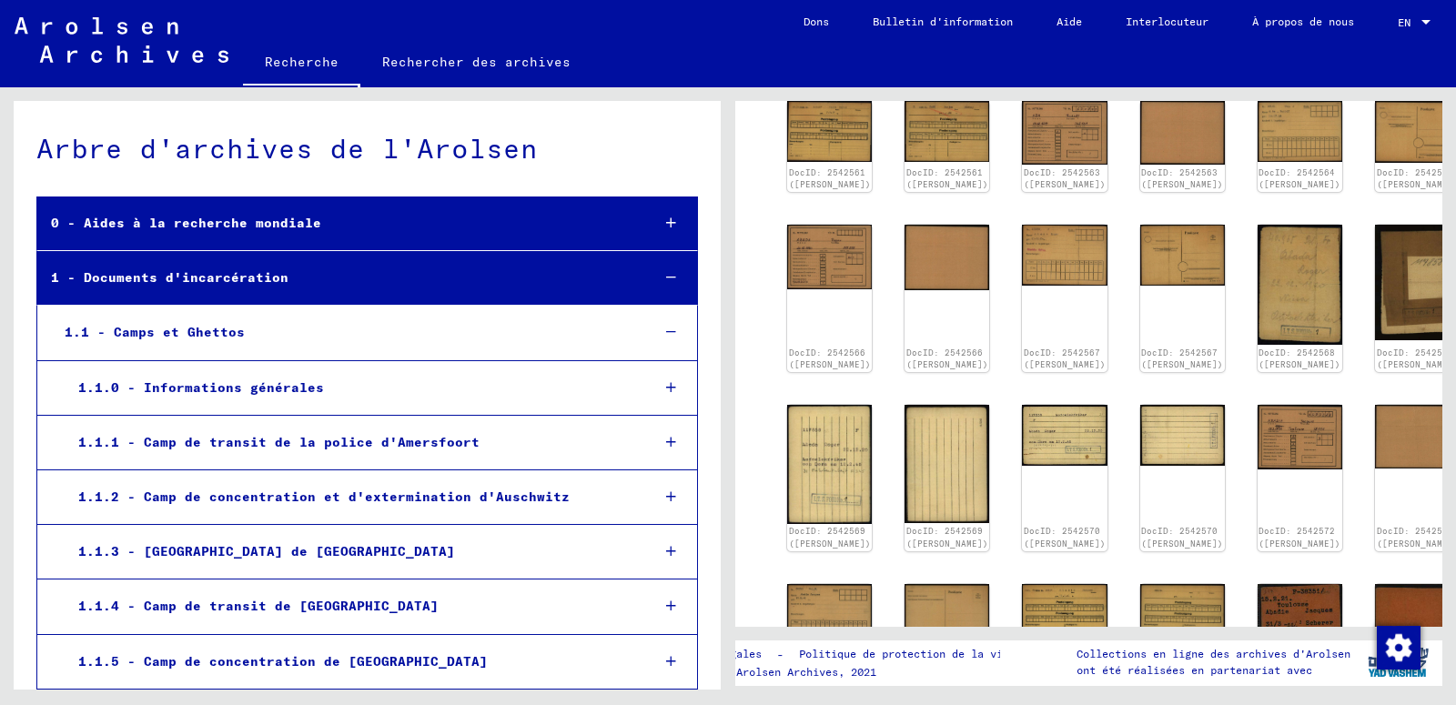
scroll to position [755, 0]
